Goal: Find specific page/section: Find specific page/section

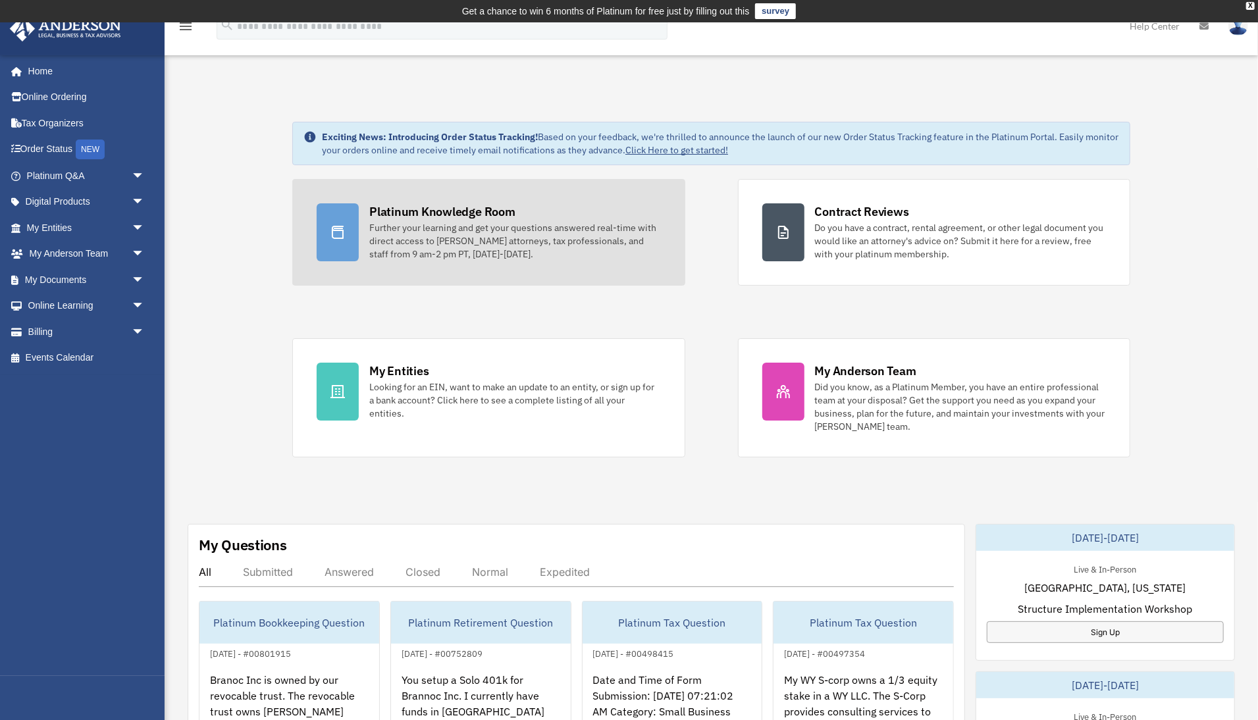
click at [346, 240] on div at bounding box center [338, 232] width 42 height 58
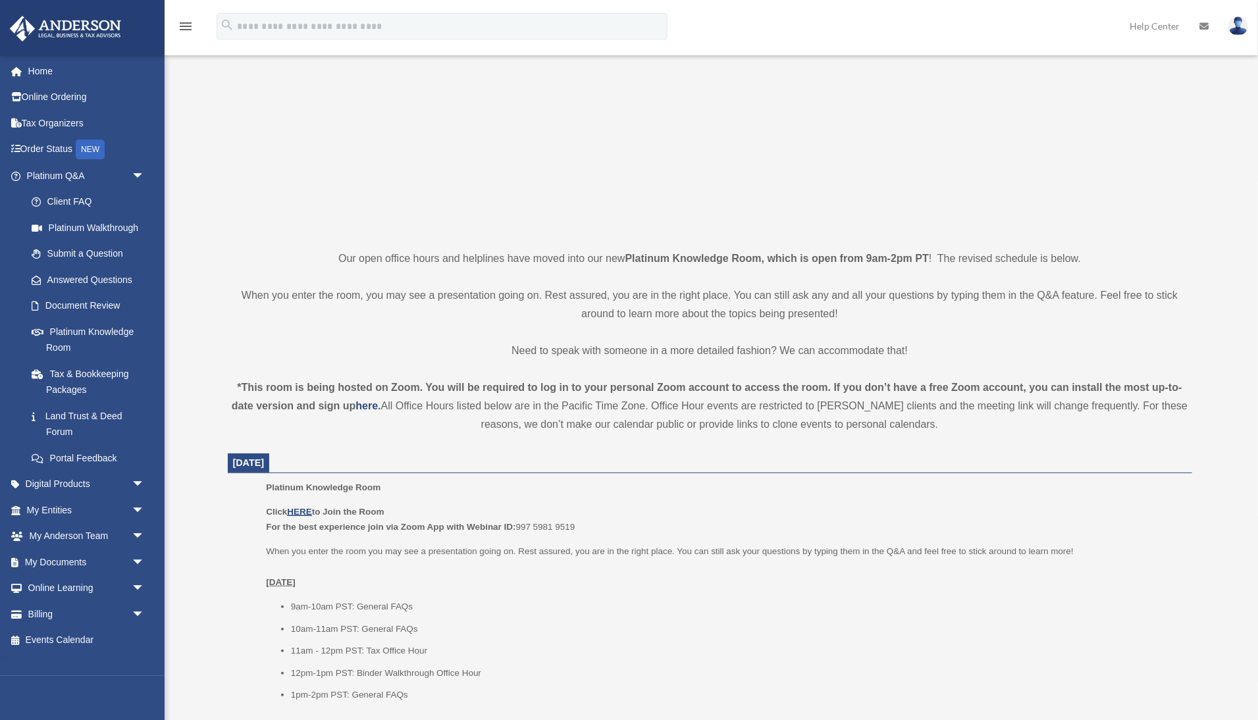
scroll to position [175, 0]
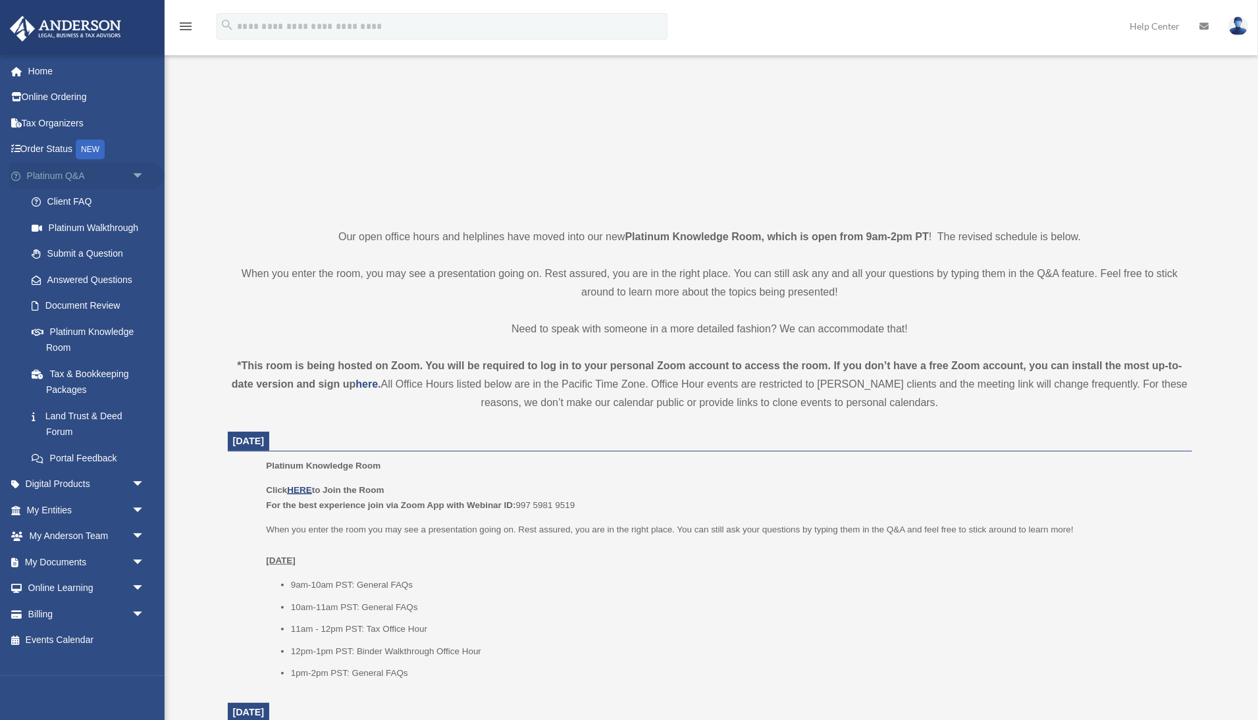
click at [139, 173] on span "arrow_drop_down" at bounding box center [145, 176] width 26 height 27
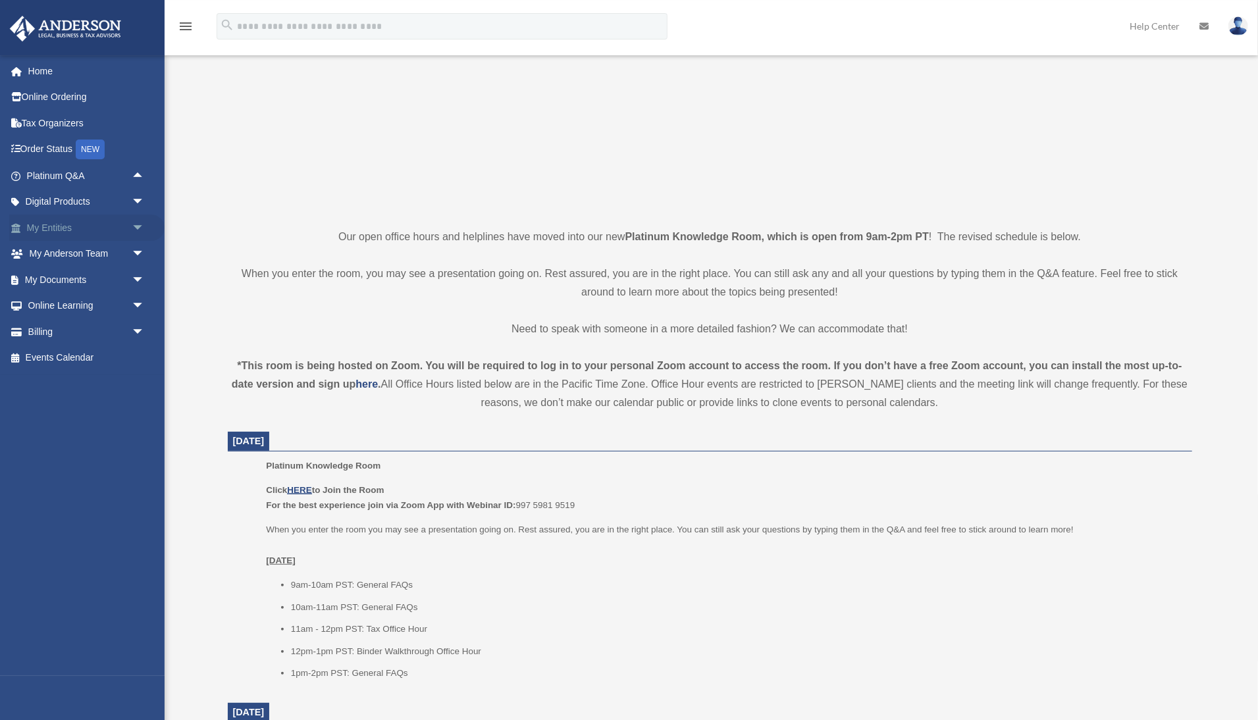
click at [140, 223] on span "arrow_drop_down" at bounding box center [145, 228] width 26 height 27
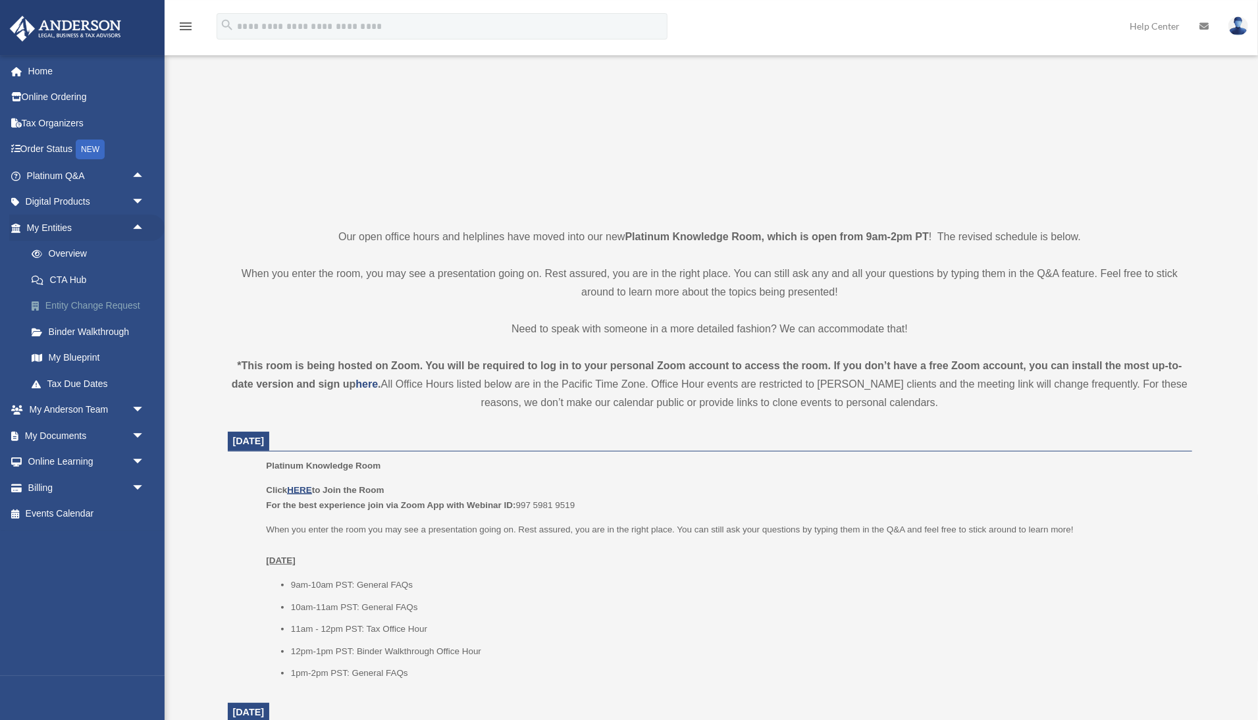
click at [86, 307] on link "Entity Change Request" at bounding box center [91, 306] width 146 height 26
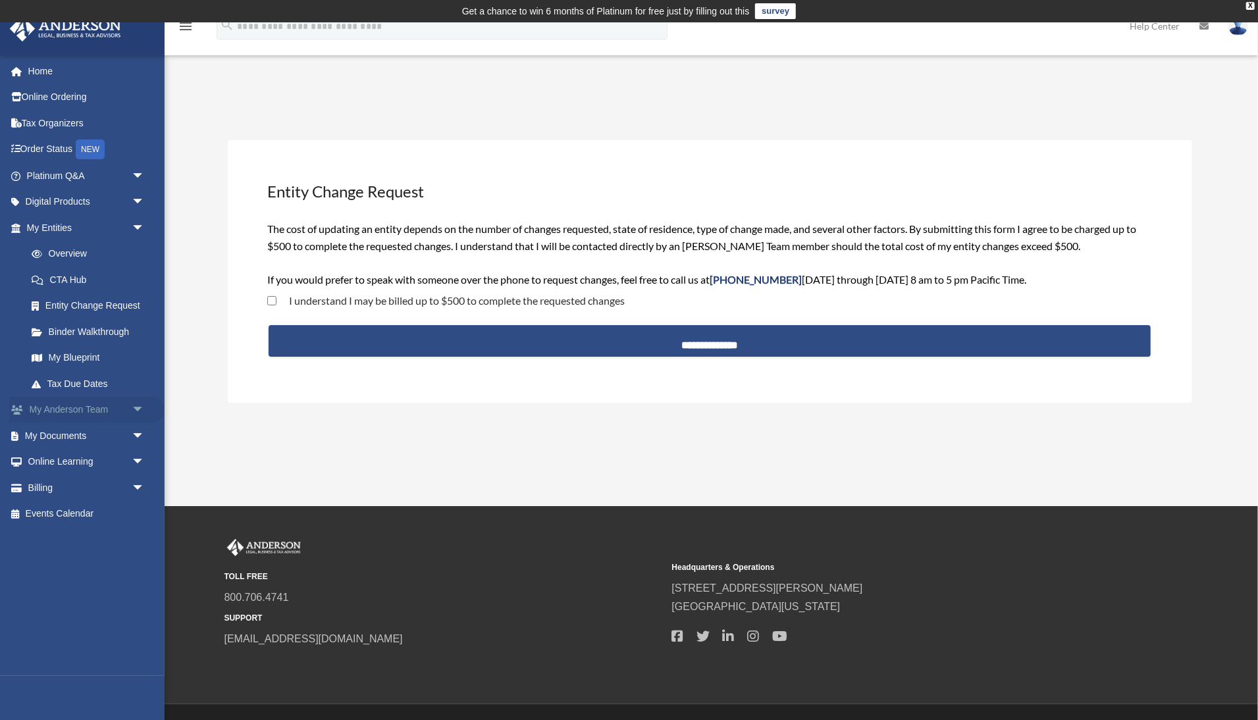
click at [98, 408] on link "My Anderson Team arrow_drop_down" at bounding box center [86, 410] width 155 height 26
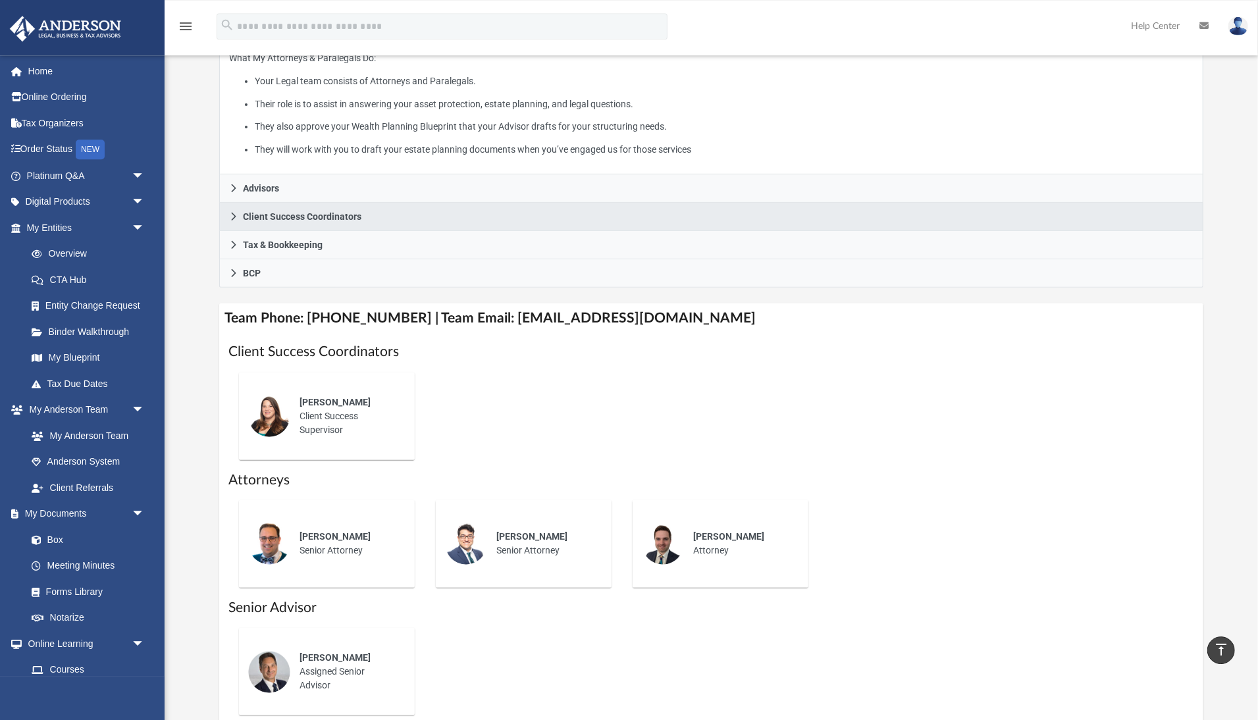
scroll to position [262, 0]
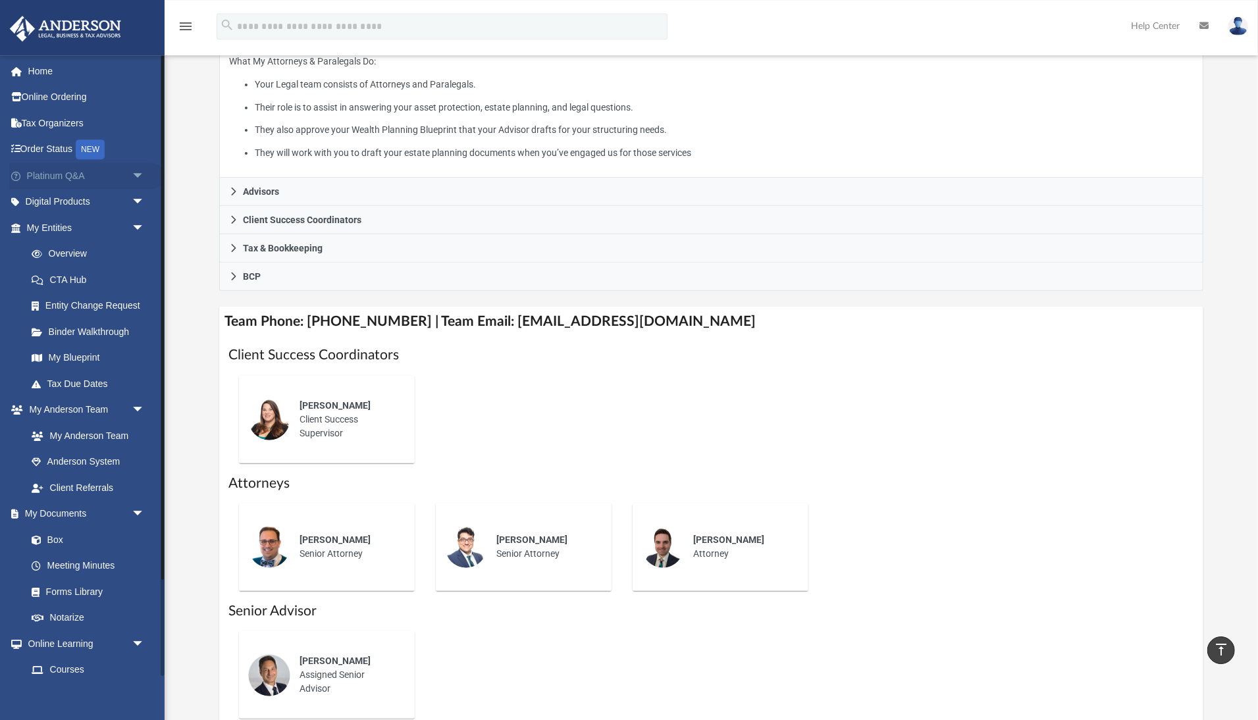
click at [137, 172] on span "arrow_drop_down" at bounding box center [145, 176] width 26 height 27
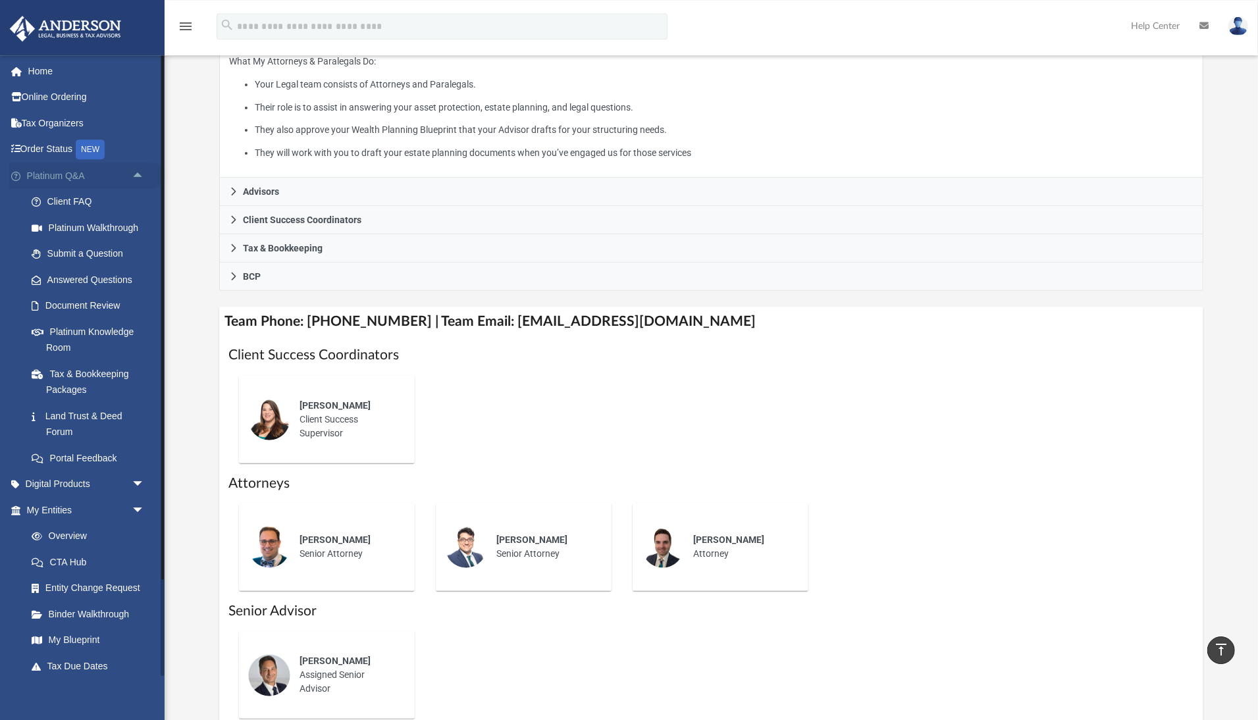
click at [137, 174] on span "arrow_drop_up" at bounding box center [145, 176] width 26 height 27
